Goal: Task Accomplishment & Management: Use online tool/utility

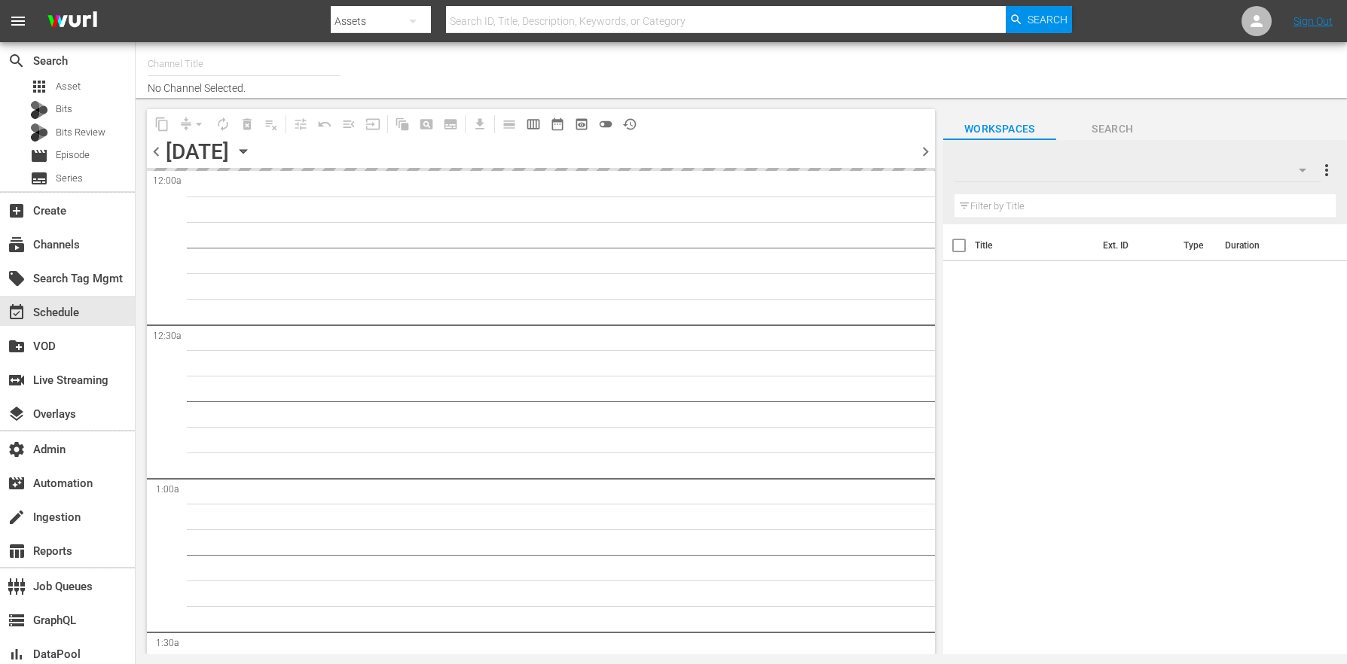
type input "Dr. [PERSON_NAME] (1805)"
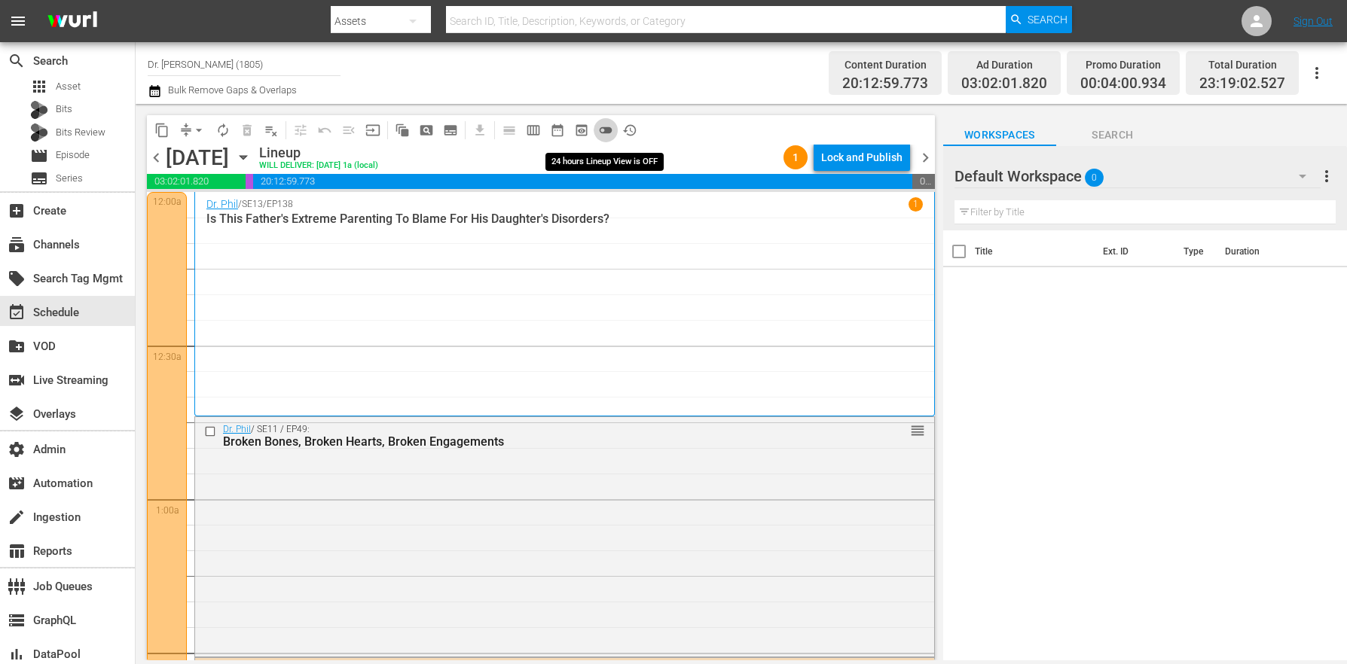
click at [613, 132] on button "toggle_off" at bounding box center [606, 130] width 24 height 24
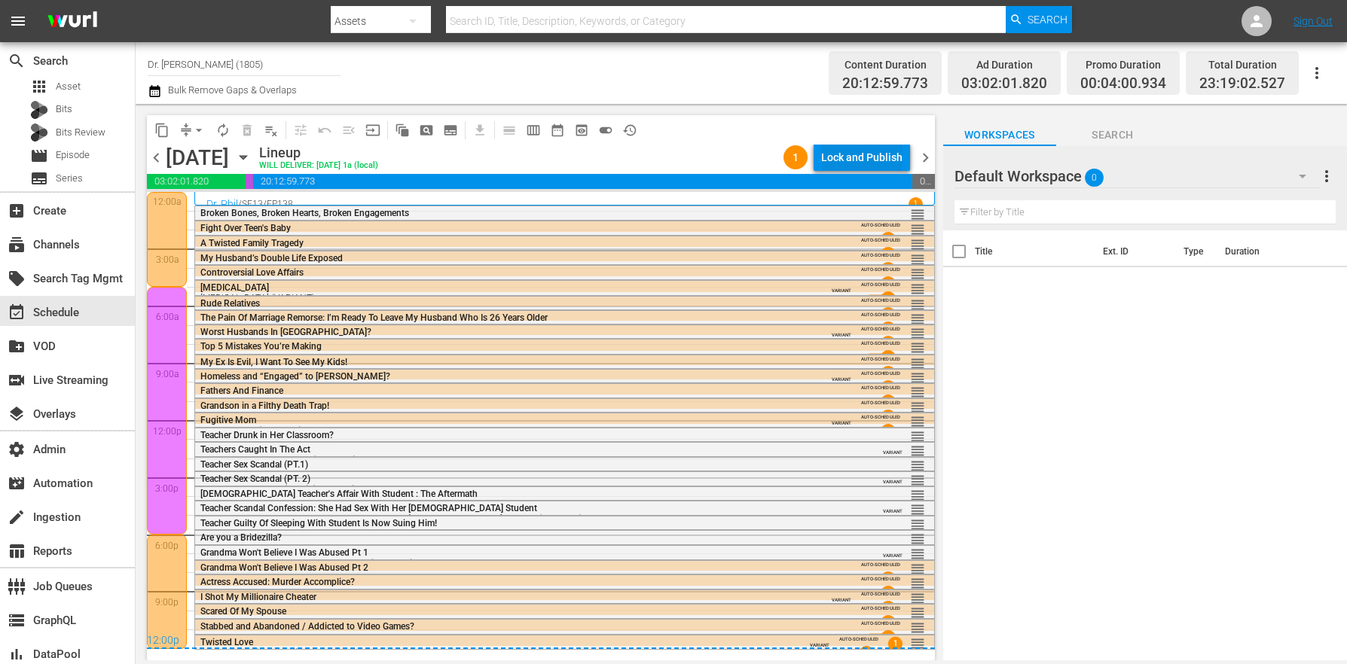
click at [844, 154] on div "Lock and Publish" at bounding box center [861, 157] width 81 height 27
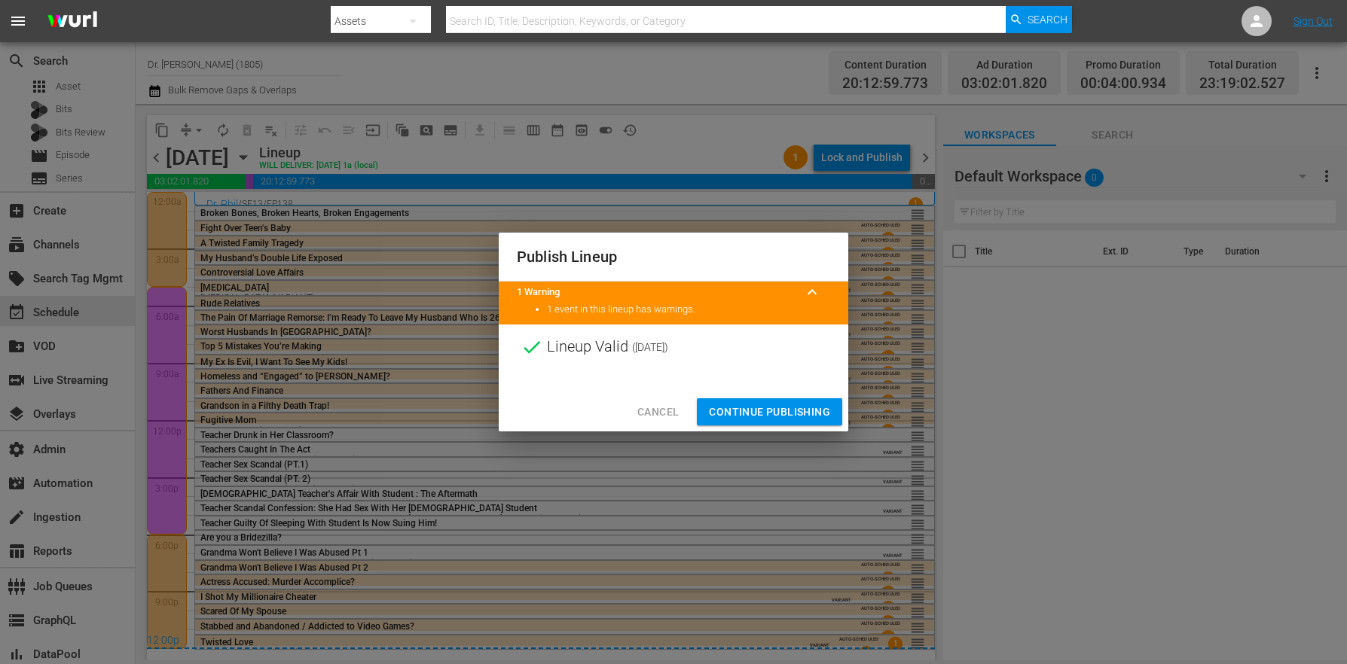
click at [753, 422] on button "Continue Publishing" at bounding box center [769, 413] width 145 height 28
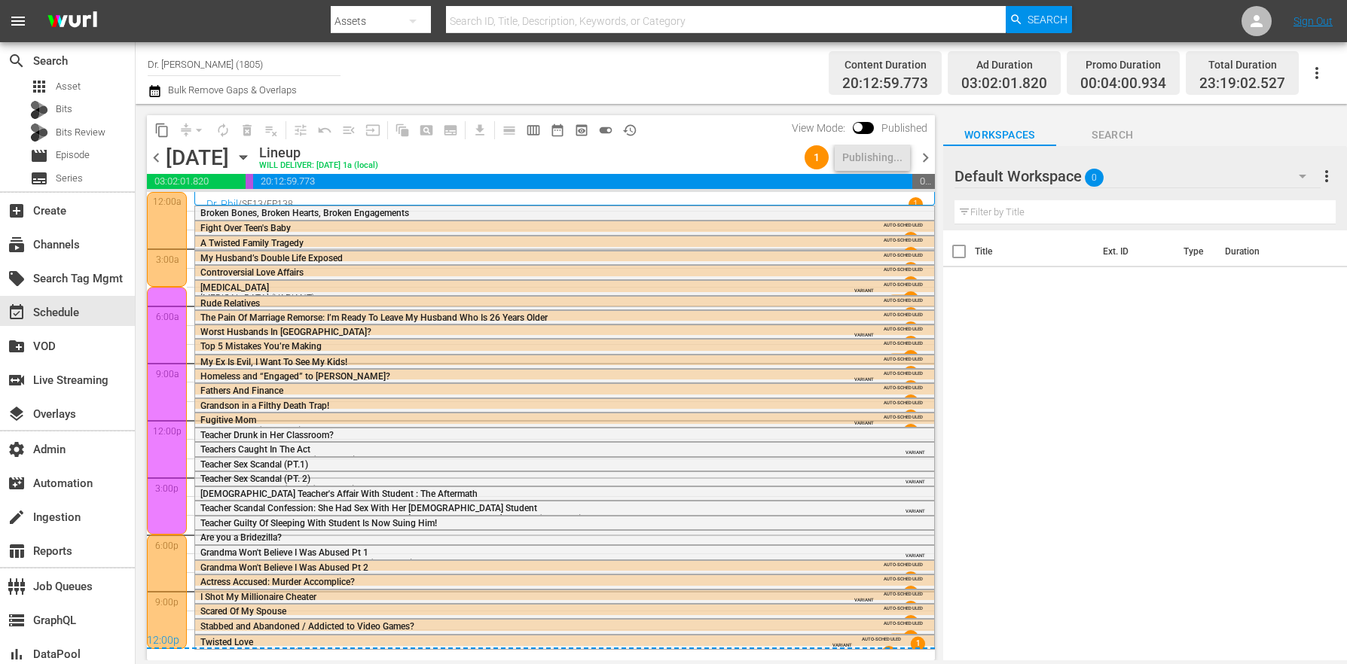
click at [916, 166] on span "chevron_right" at bounding box center [925, 157] width 19 height 19
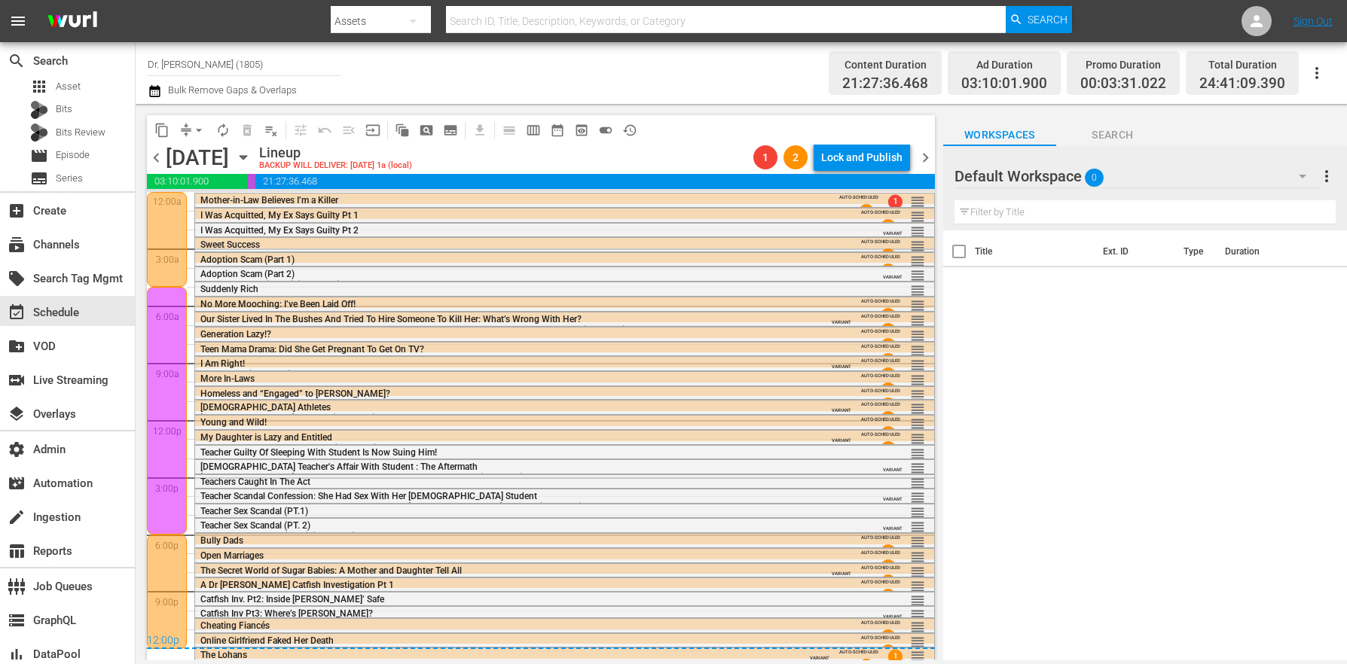
click at [158, 167] on div "chevron_left Tuesday, September 2nd September 2nd Lineup BACKUP WILL DELIVER: 9…" at bounding box center [541, 159] width 788 height 29
click at [157, 165] on span "chevron_left" at bounding box center [156, 157] width 19 height 19
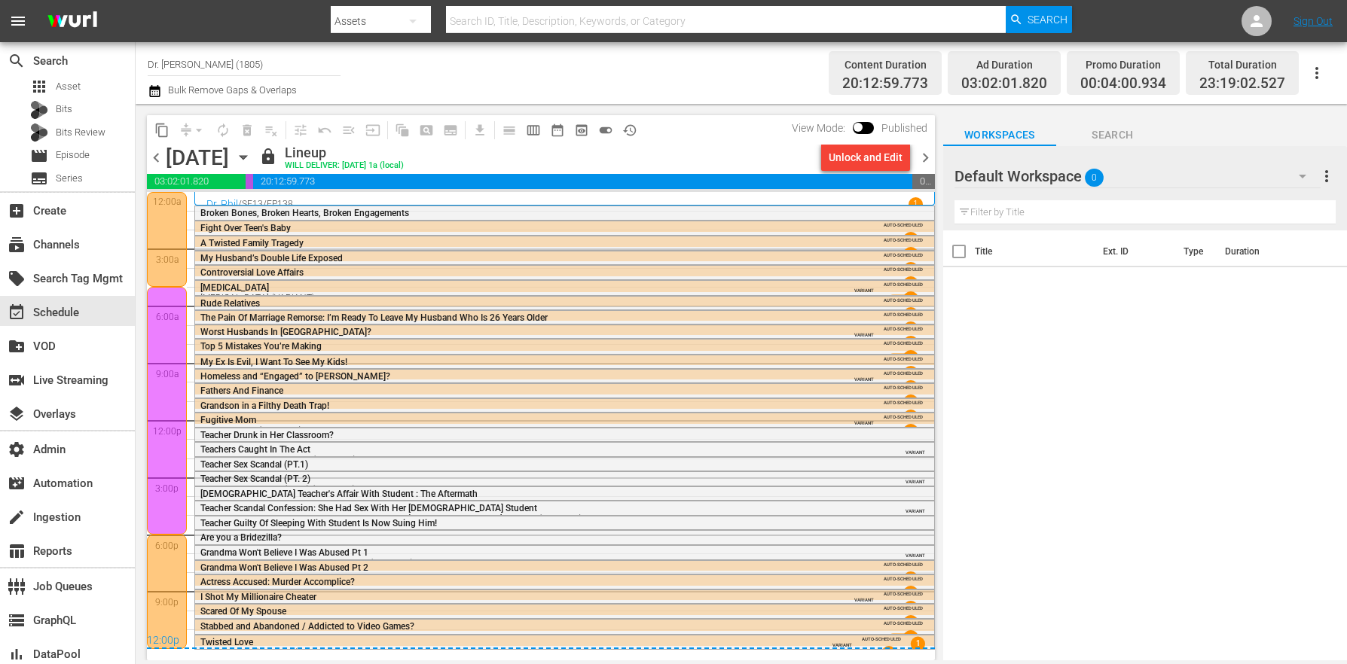
click at [936, 151] on div "content_copy compress arrow_drop_down autorenew_outlined delete_forever_outline…" at bounding box center [537, 382] width 803 height 557
click at [932, 152] on span "chevron_right" at bounding box center [925, 157] width 19 height 19
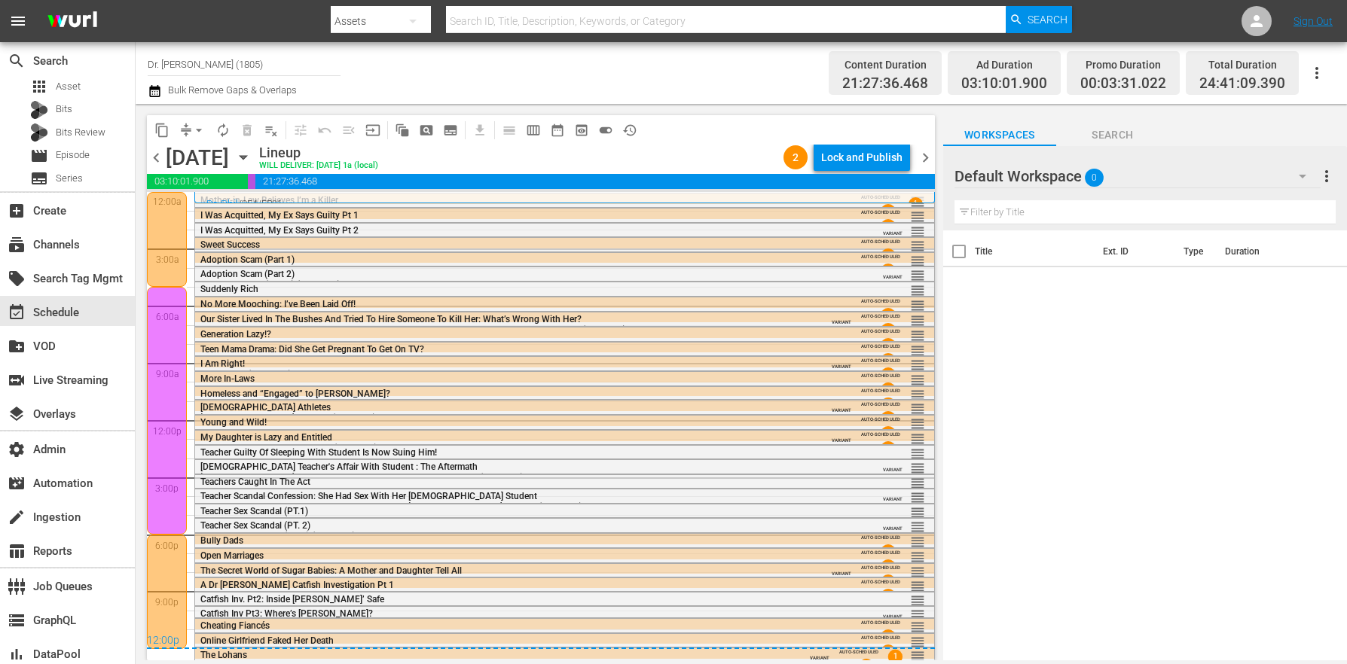
click at [869, 156] on div "Lock and Publish" at bounding box center [861, 157] width 81 height 27
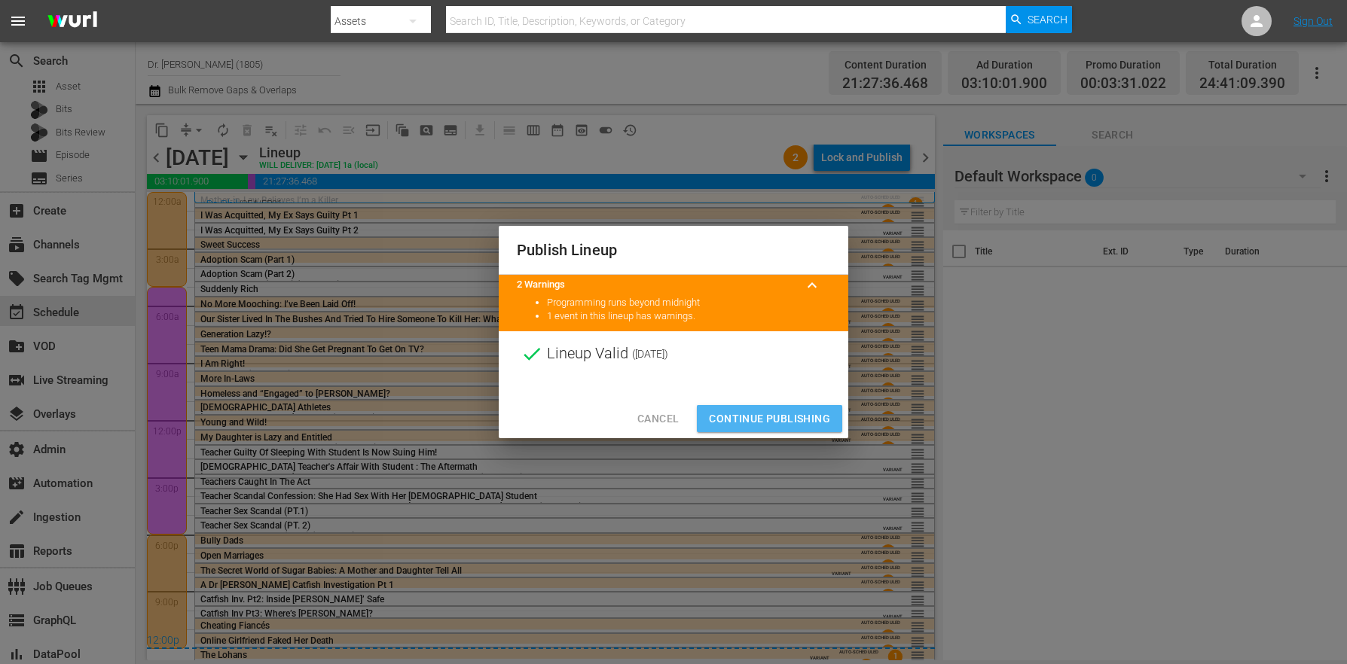
click at [774, 413] on span "Continue Publishing" at bounding box center [769, 419] width 121 height 19
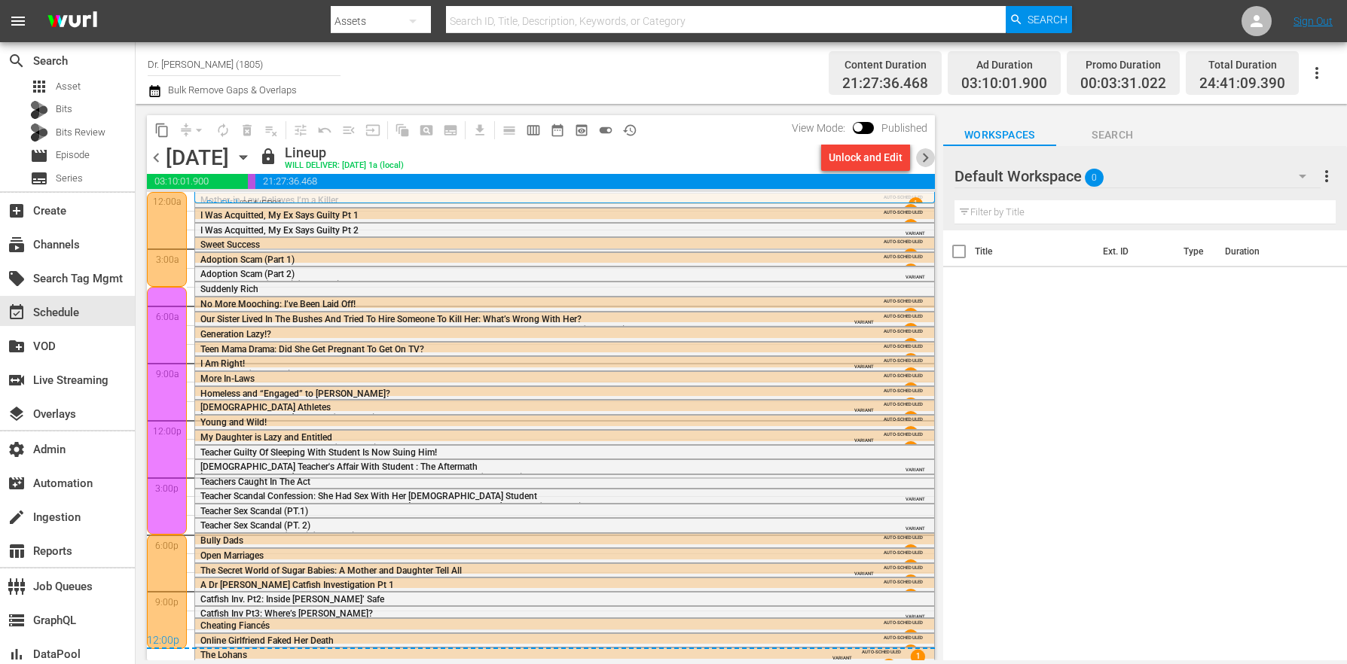
click at [919, 159] on span "chevron_right" at bounding box center [925, 157] width 19 height 19
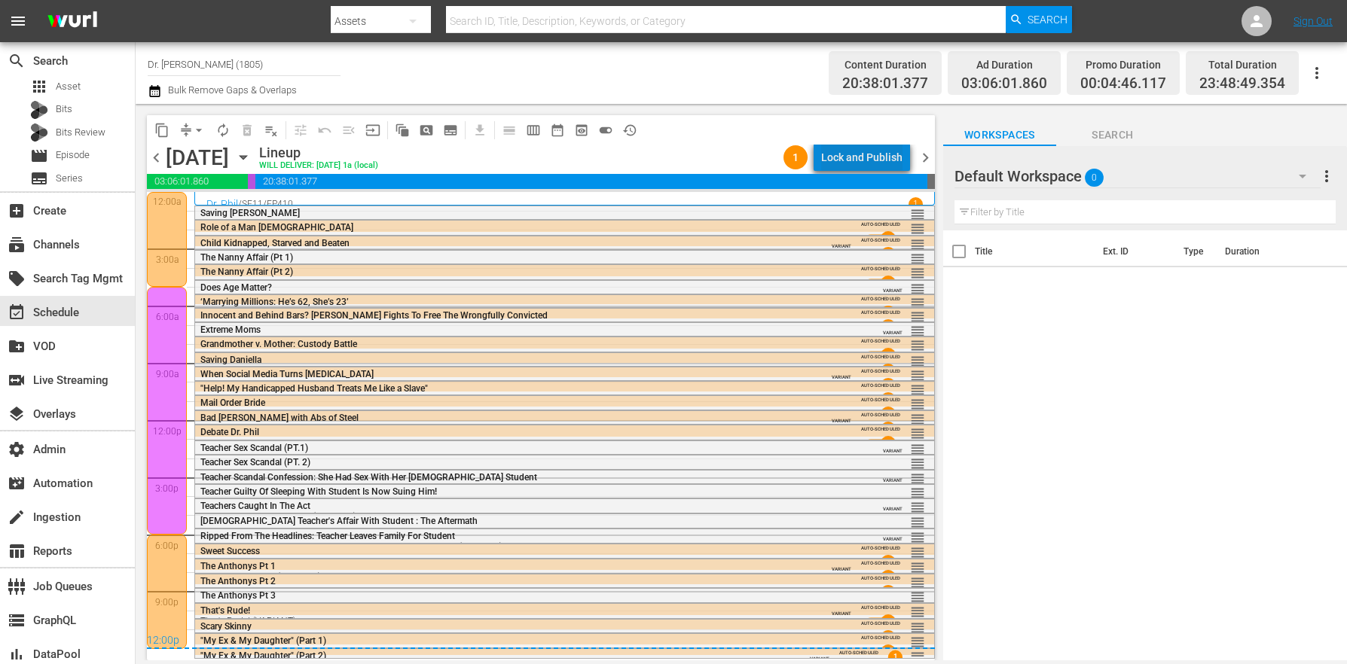
click at [873, 149] on div "Lock and Publish" at bounding box center [861, 157] width 81 height 27
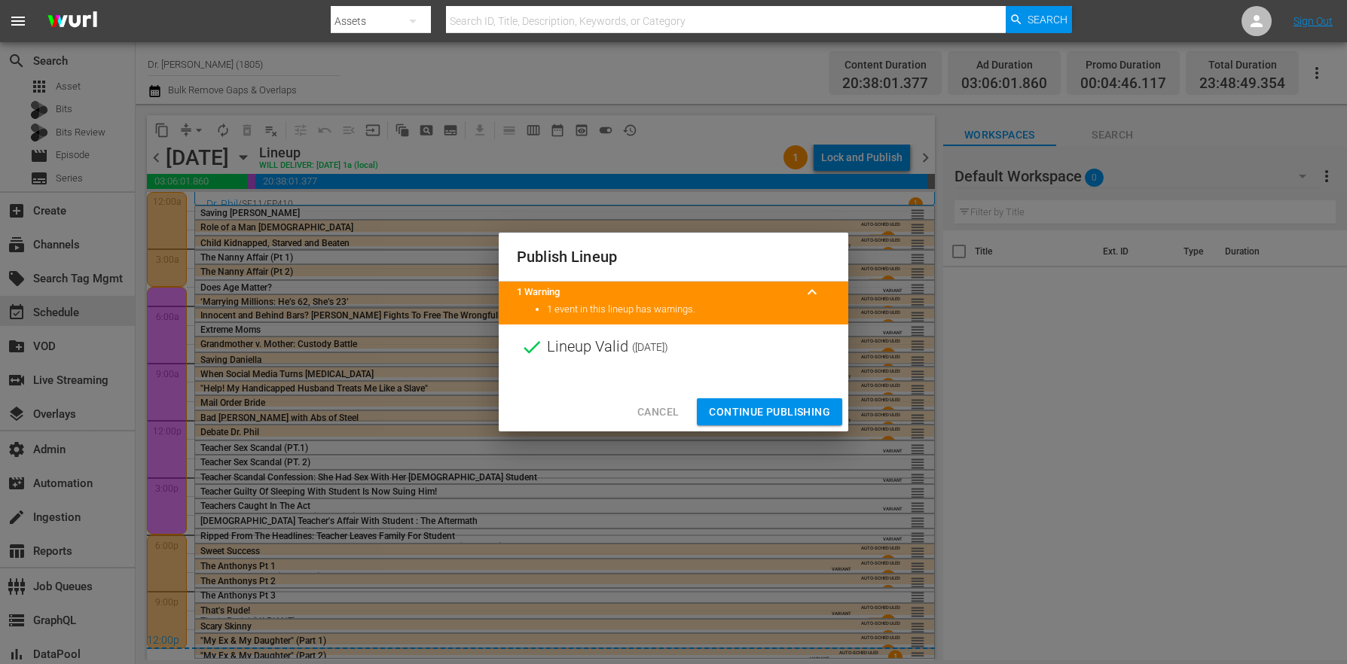
click at [750, 400] on button "Continue Publishing" at bounding box center [769, 413] width 145 height 28
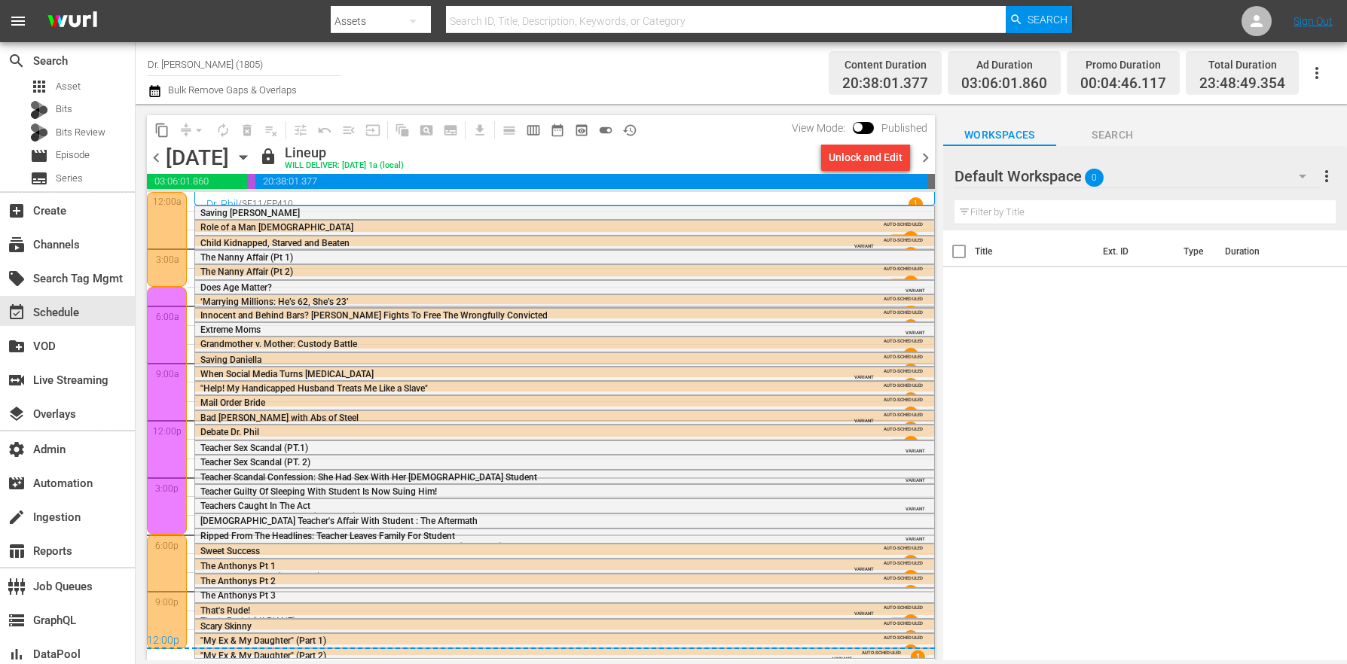
click at [925, 149] on span "chevron_right" at bounding box center [925, 157] width 19 height 19
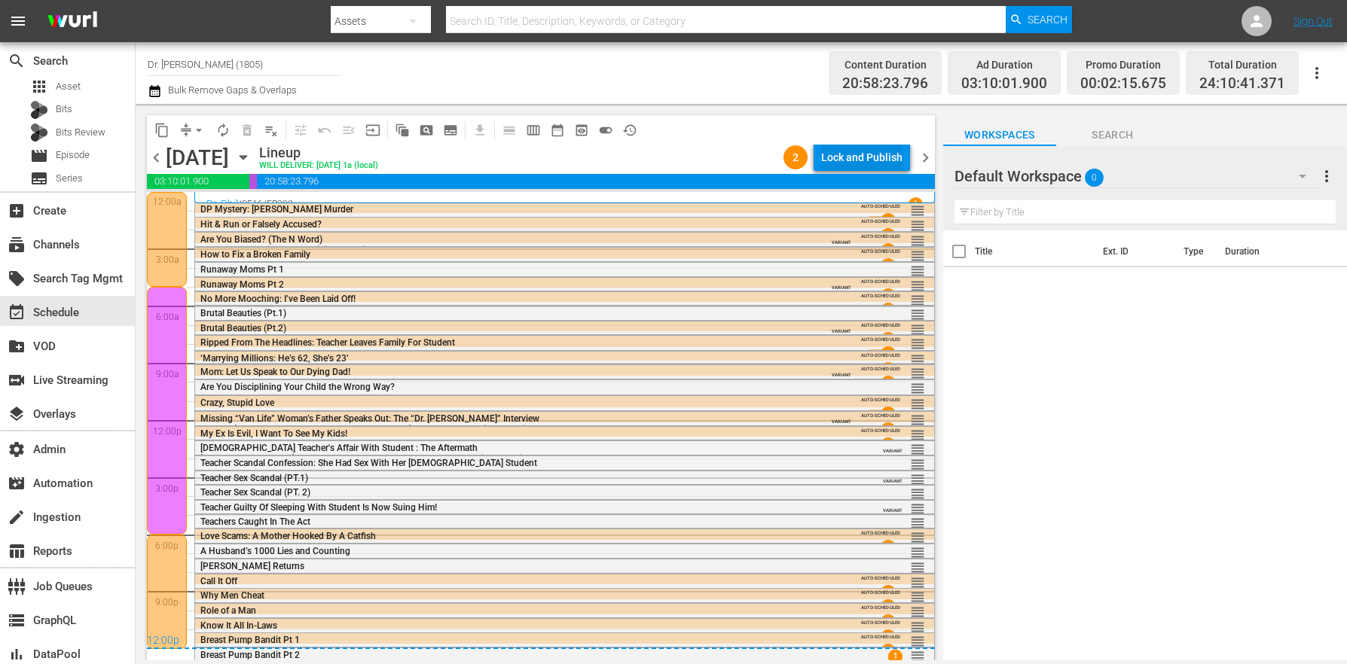
click at [855, 161] on div "Lock and Publish" at bounding box center [861, 157] width 81 height 27
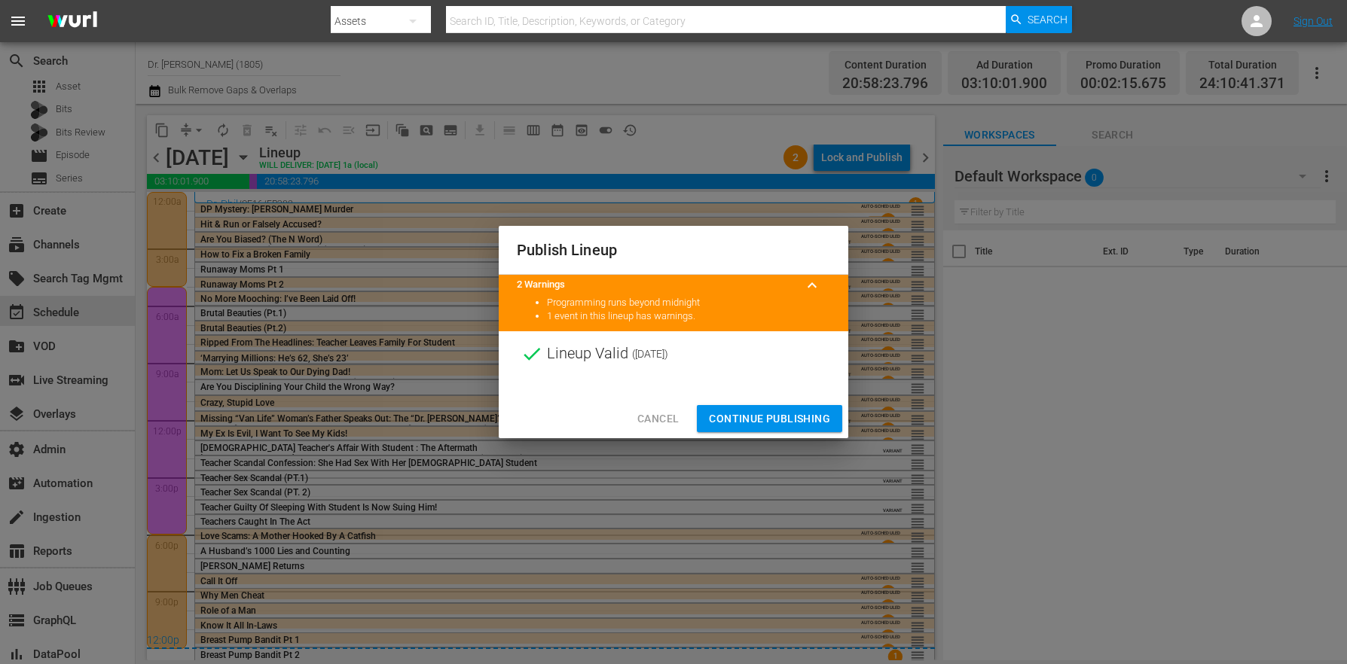
click at [753, 399] on div "Cancel Continue Publishing" at bounding box center [674, 419] width 350 height 40
click at [755, 414] on span "Continue Publishing" at bounding box center [769, 419] width 121 height 19
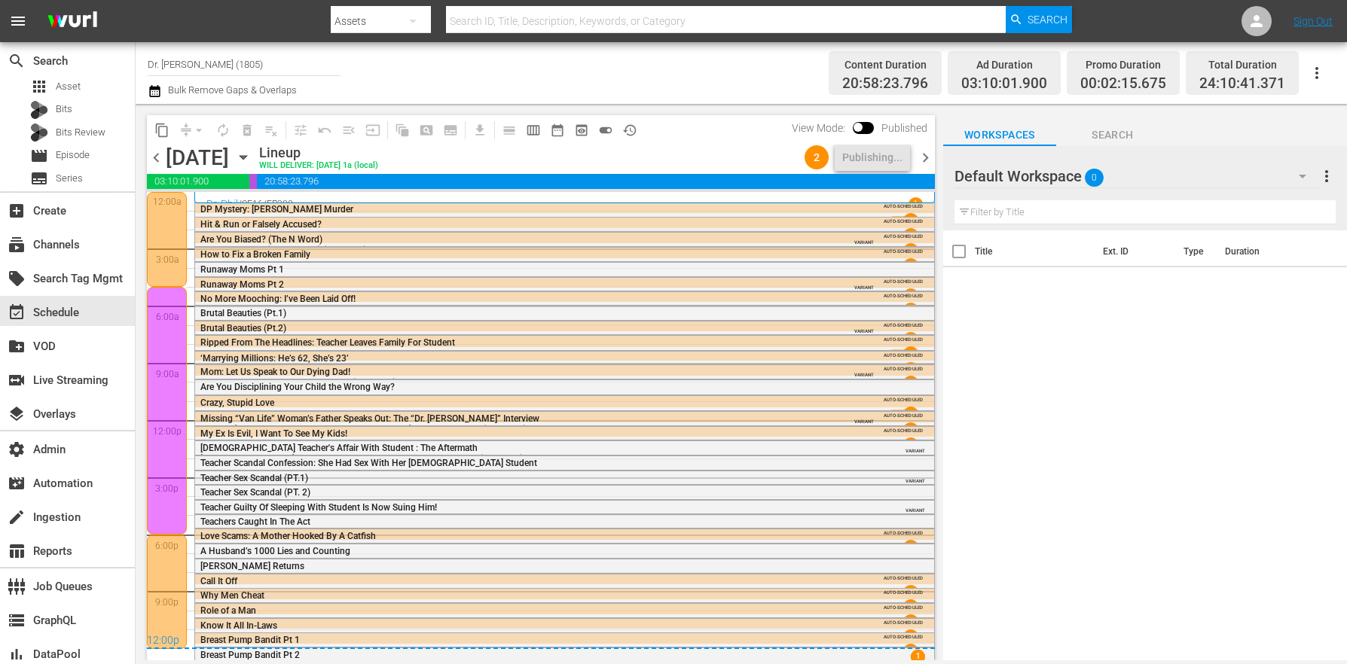
click at [928, 156] on span "chevron_right" at bounding box center [925, 157] width 19 height 19
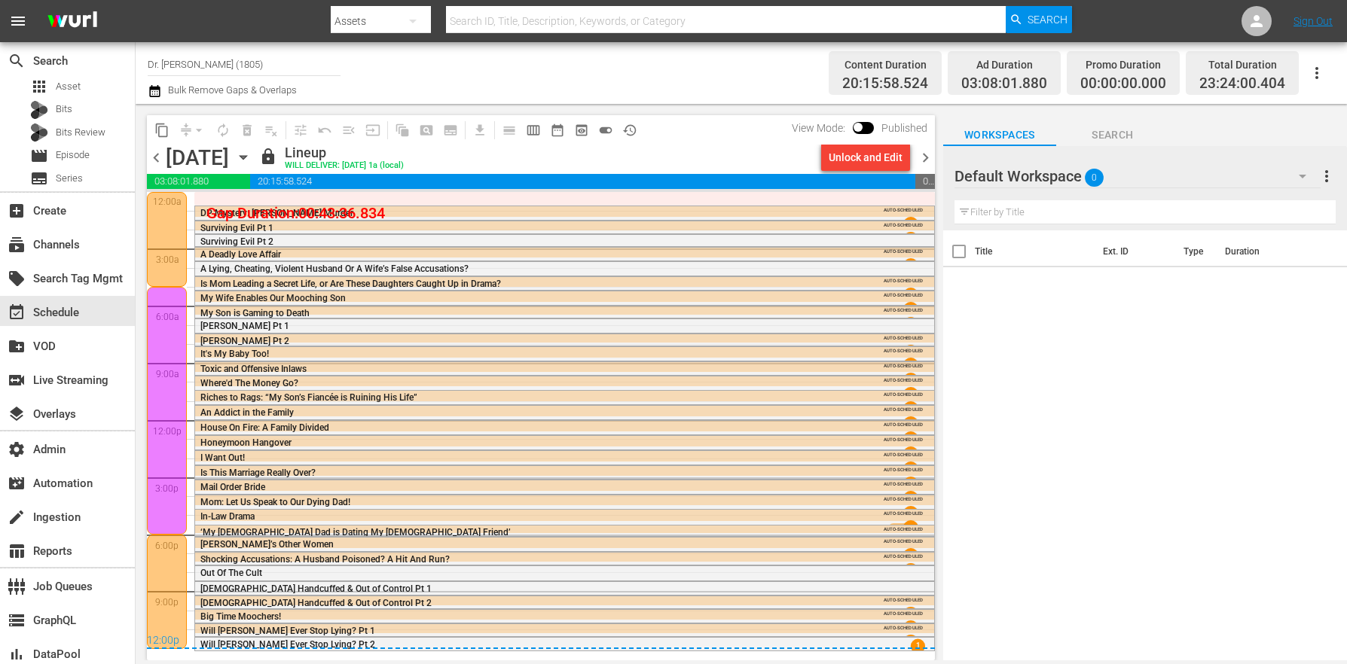
click at [157, 154] on span "chevron_left" at bounding box center [156, 157] width 19 height 19
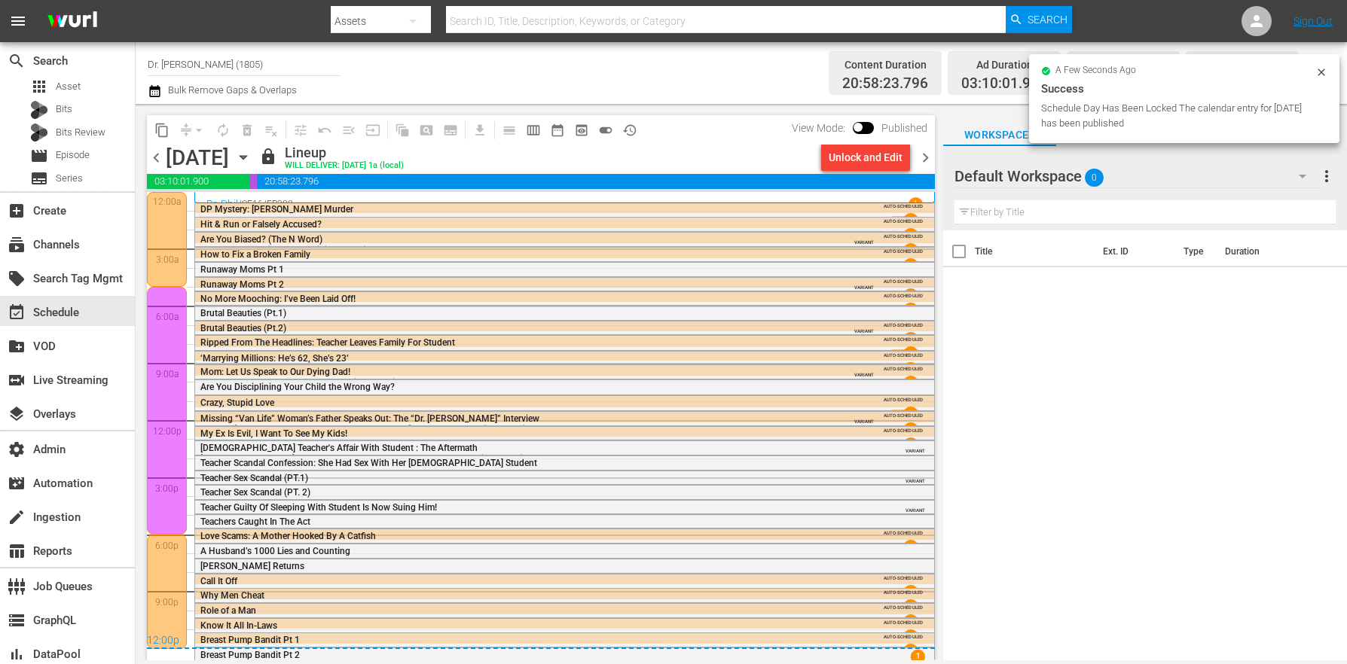
click at [927, 154] on span "chevron_right" at bounding box center [925, 157] width 19 height 19
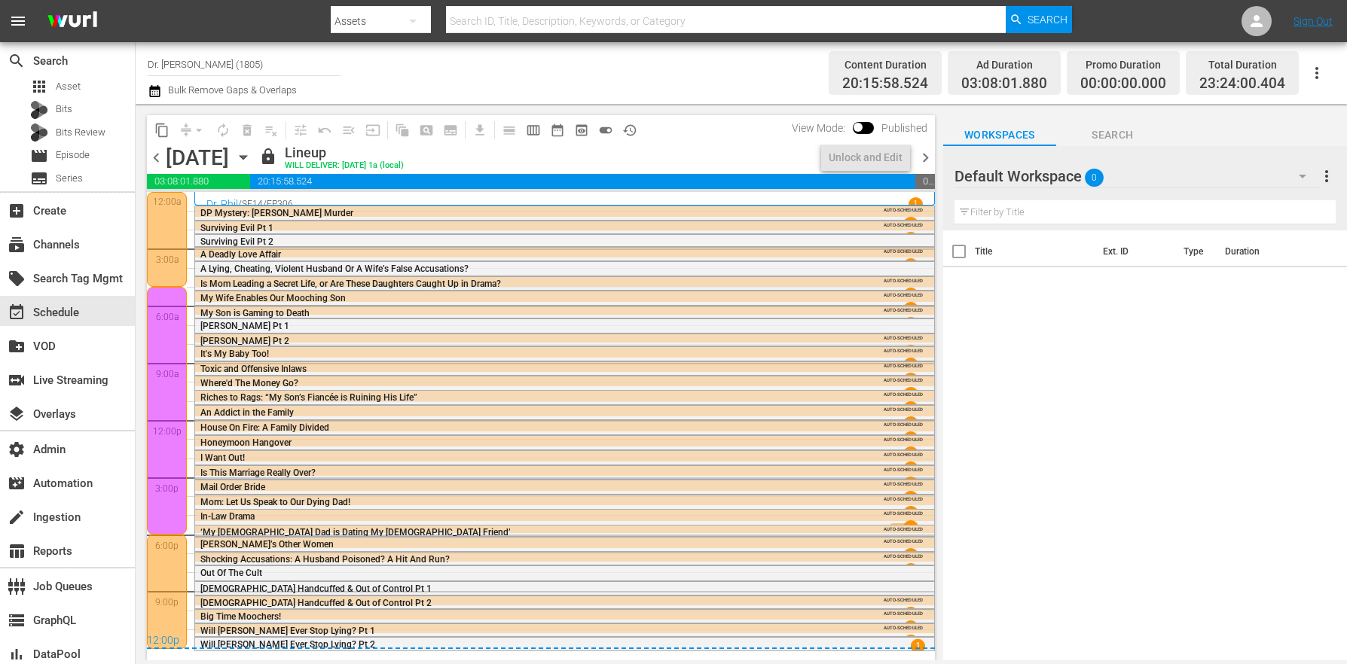
click at [152, 92] on icon "button" at bounding box center [154, 91] width 11 height 12
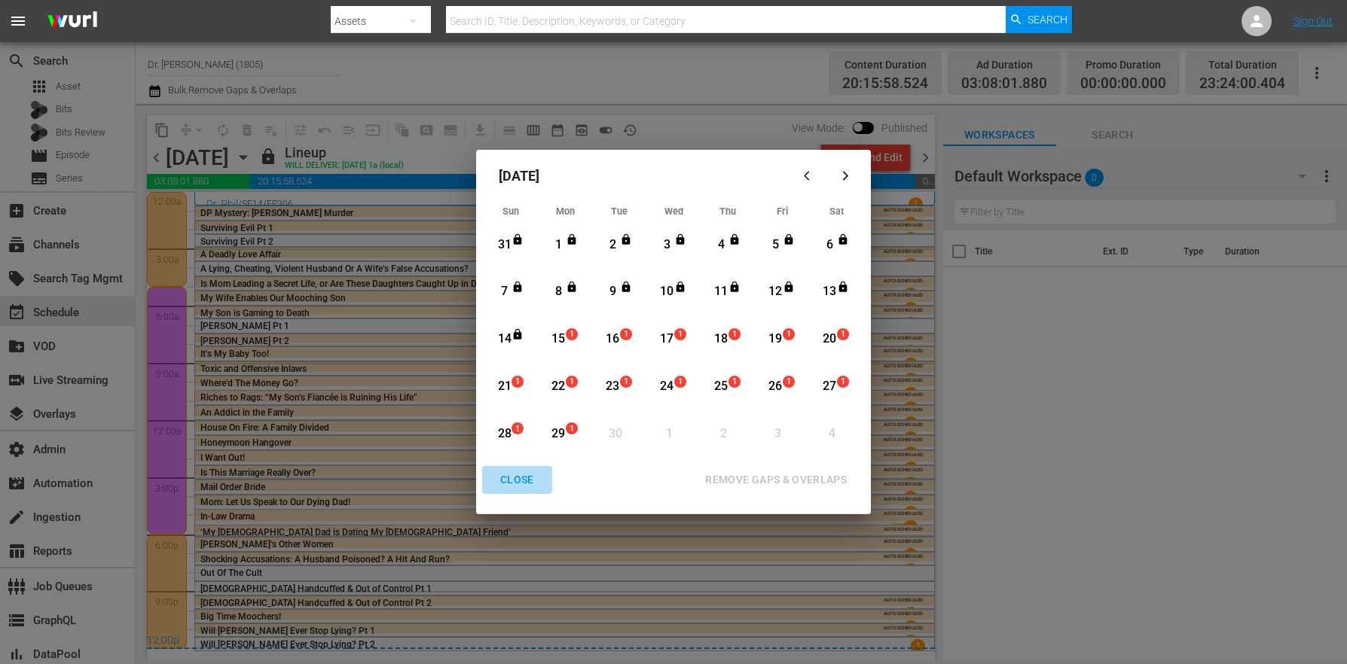
click at [523, 483] on div "CLOSE" at bounding box center [517, 480] width 58 height 19
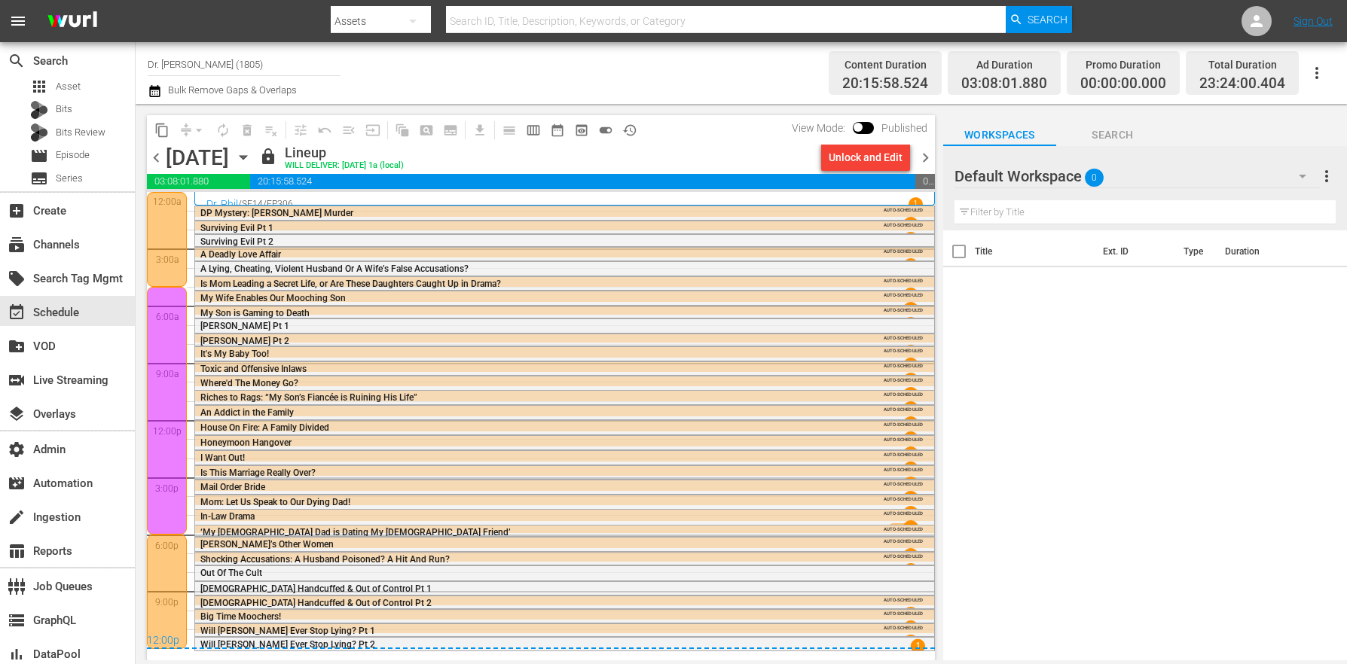
click at [159, 87] on icon "button" at bounding box center [154, 91] width 11 height 12
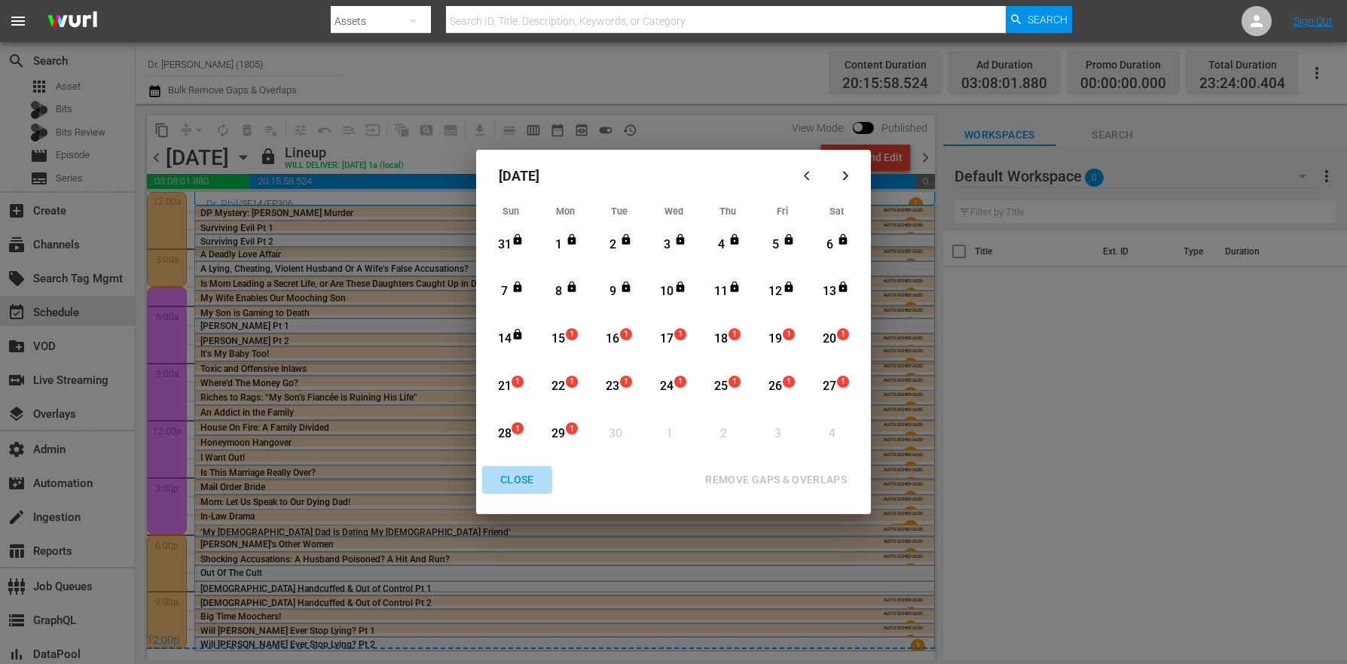
click at [521, 481] on div "CLOSE" at bounding box center [517, 480] width 58 height 19
